Goal: Information Seeking & Learning: Learn about a topic

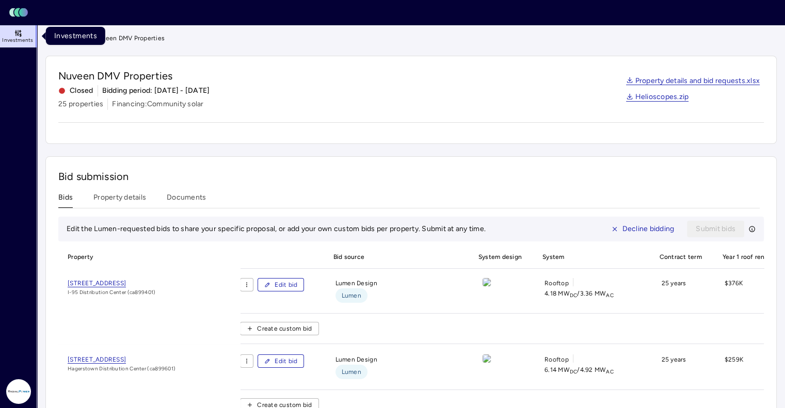
click at [19, 38] on span "Investments" at bounding box center [17, 40] width 31 height 6
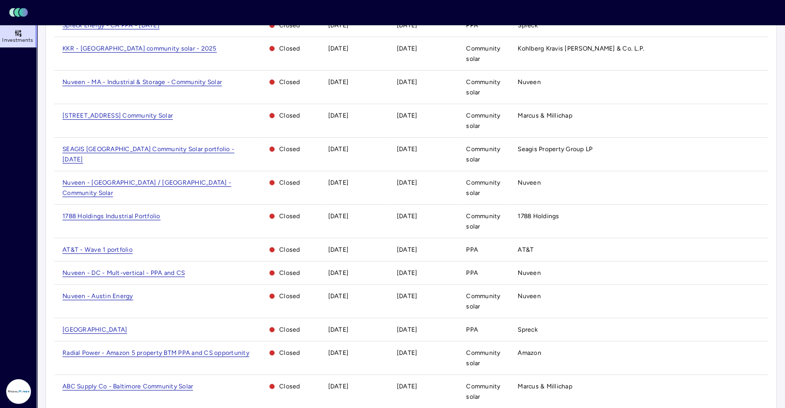
scroll to position [400, 0]
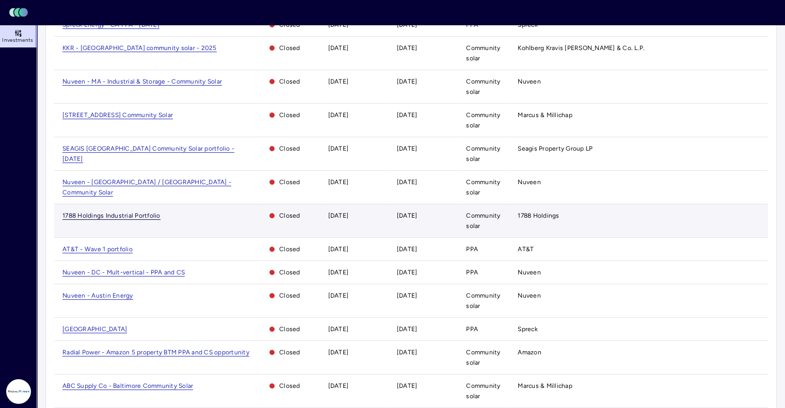
click at [141, 212] on span "1788 Holdings Industrial Portfolio" at bounding box center [111, 216] width 98 height 8
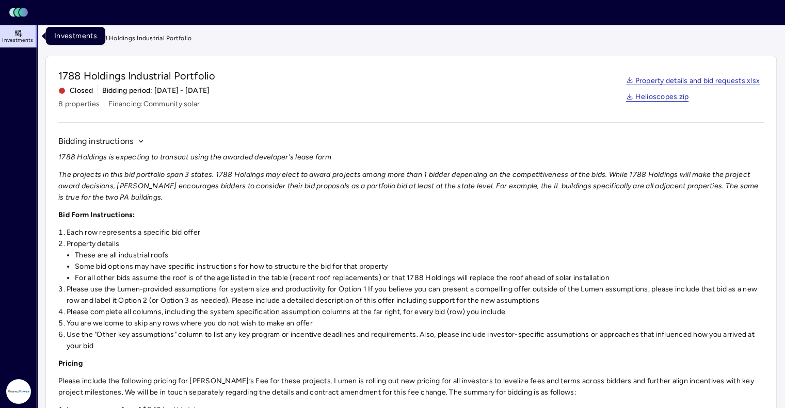
click at [21, 35] on icon at bounding box center [18, 33] width 8 height 8
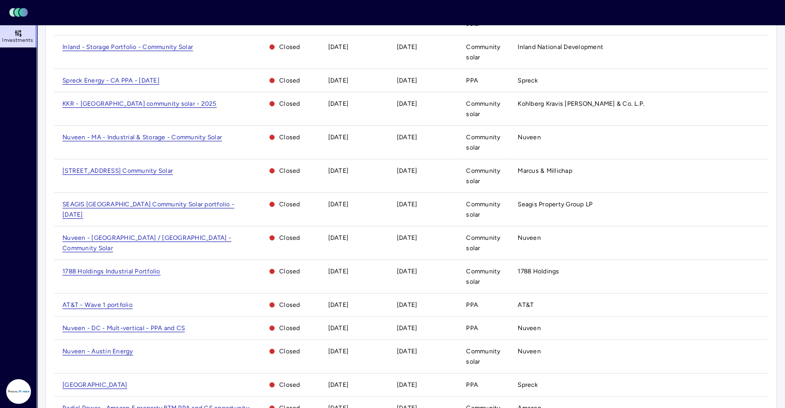
scroll to position [345, 0]
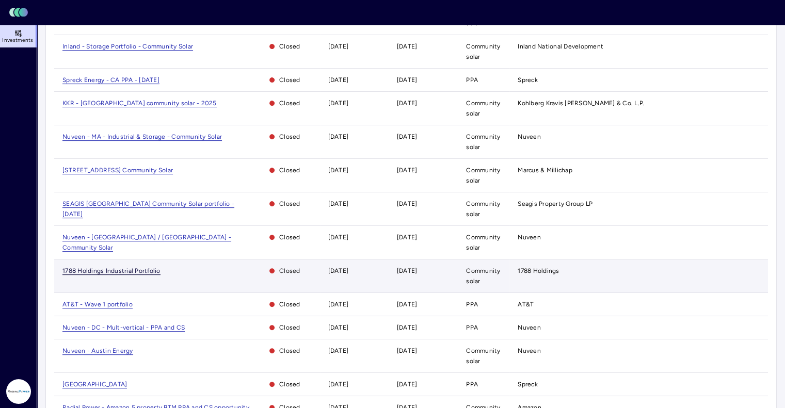
click at [126, 267] on span "1788 Holdings Industrial Portfolio" at bounding box center [111, 271] width 98 height 8
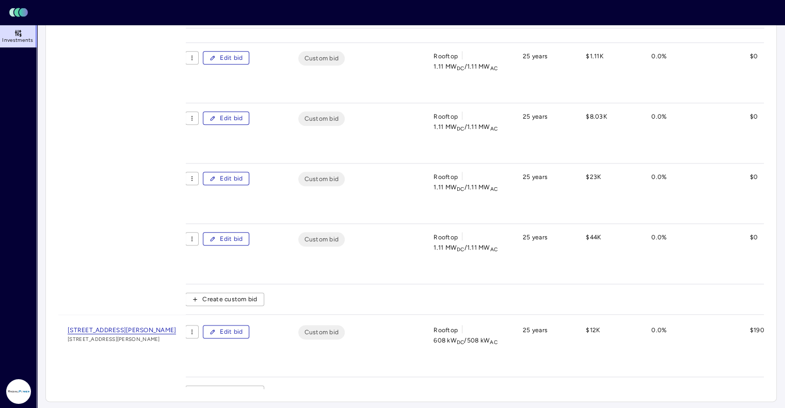
scroll to position [272, 0]
